Goal: Information Seeking & Learning: Learn about a topic

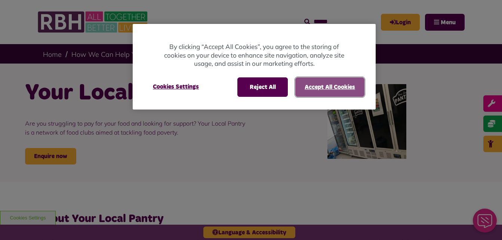
click at [334, 83] on button "Accept All Cookies" at bounding box center [330, 86] width 69 height 19
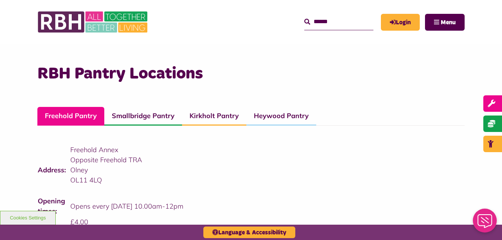
scroll to position [509, 0]
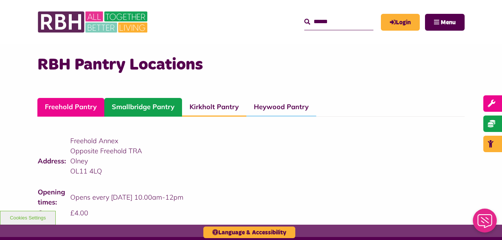
click at [149, 107] on link "Smallbridge Pantry" at bounding box center [143, 107] width 78 height 19
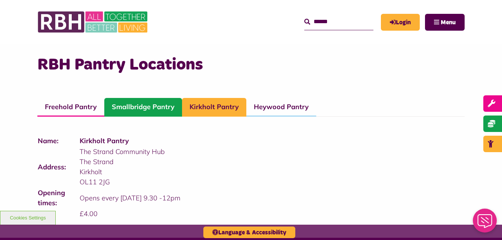
click at [136, 112] on link "Smallbridge Pantry" at bounding box center [143, 107] width 78 height 19
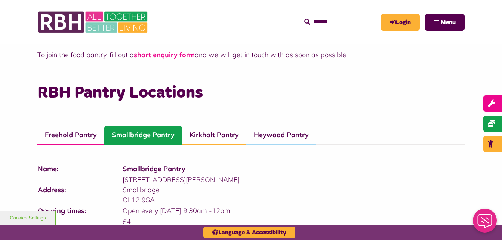
scroll to position [479, 0]
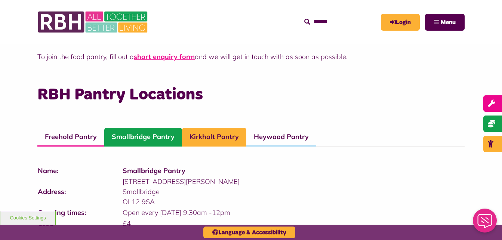
click at [187, 135] on link "Kirkholt Pantry" at bounding box center [214, 137] width 64 height 19
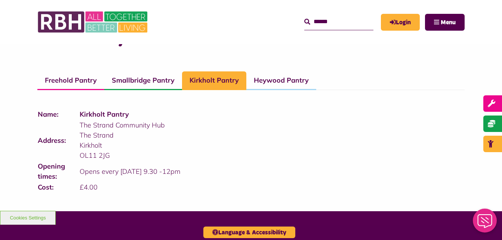
scroll to position [539, 0]
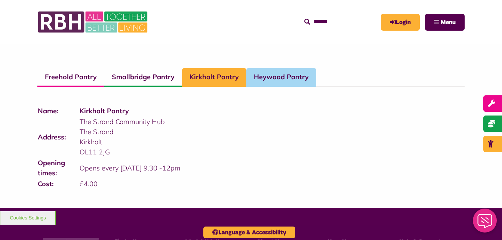
click at [289, 85] on link "Heywood Pantry" at bounding box center [282, 77] width 70 height 19
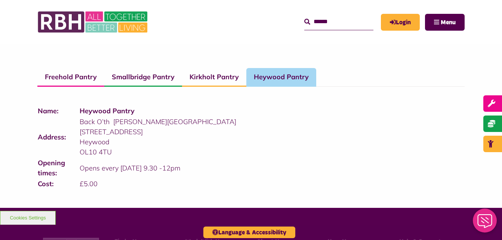
click at [289, 85] on link "Heywood Pantry" at bounding box center [282, 77] width 70 height 19
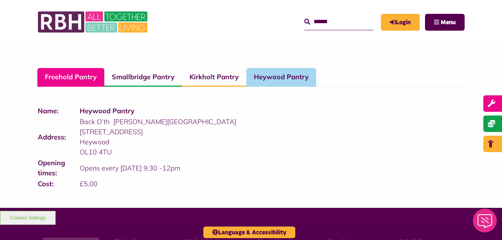
click at [81, 75] on link "Freehold Pantry" at bounding box center [70, 77] width 67 height 19
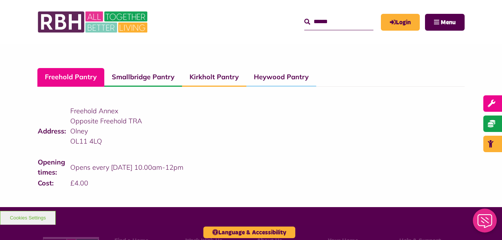
click at [81, 75] on link "Freehold Pantry" at bounding box center [70, 77] width 67 height 19
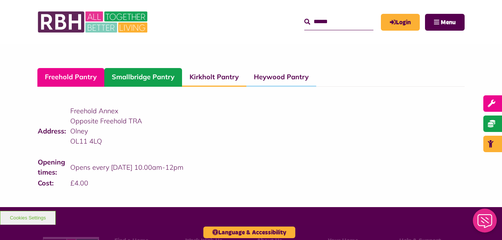
click at [131, 69] on link "Smallbridge Pantry" at bounding box center [143, 77] width 78 height 19
